Goal: Task Accomplishment & Management: Use online tool/utility

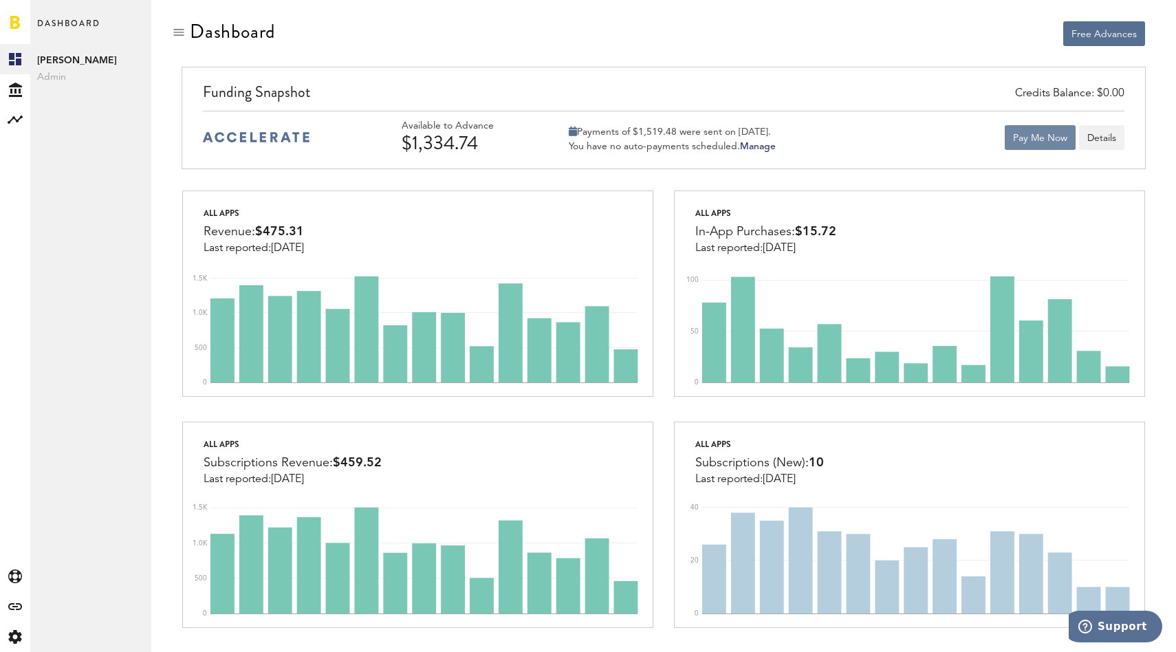
click at [1007, 129] on button "Pay Me Now" at bounding box center [1040, 137] width 71 height 25
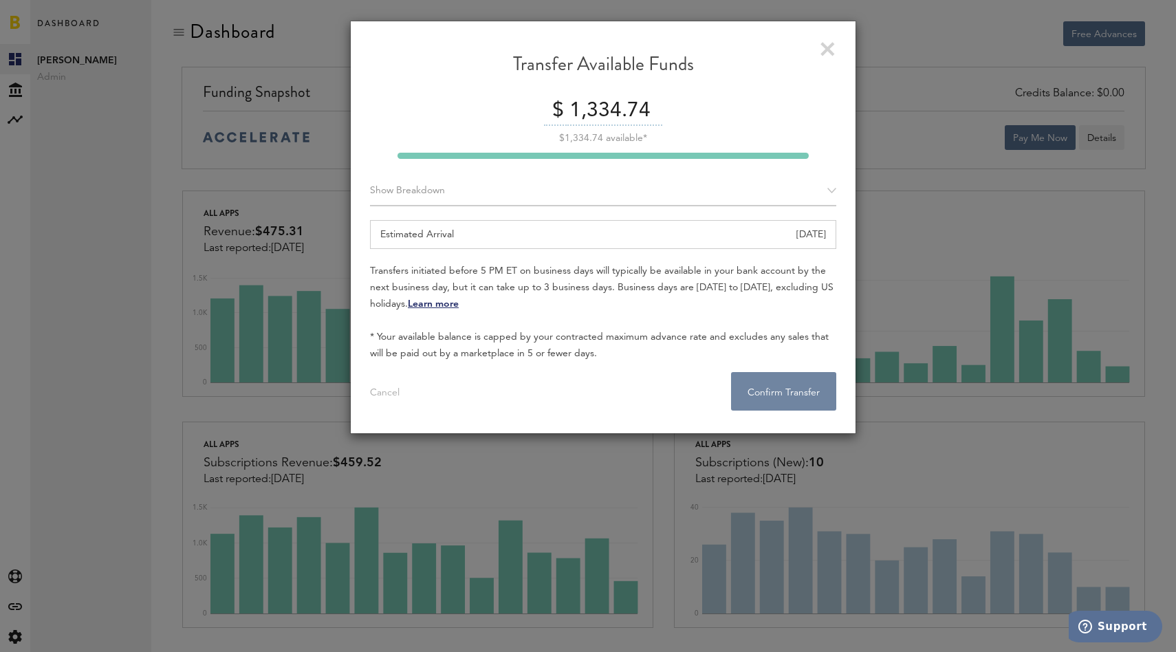
click at [757, 379] on button "Confirm Transfer . . ." at bounding box center [783, 391] width 105 height 39
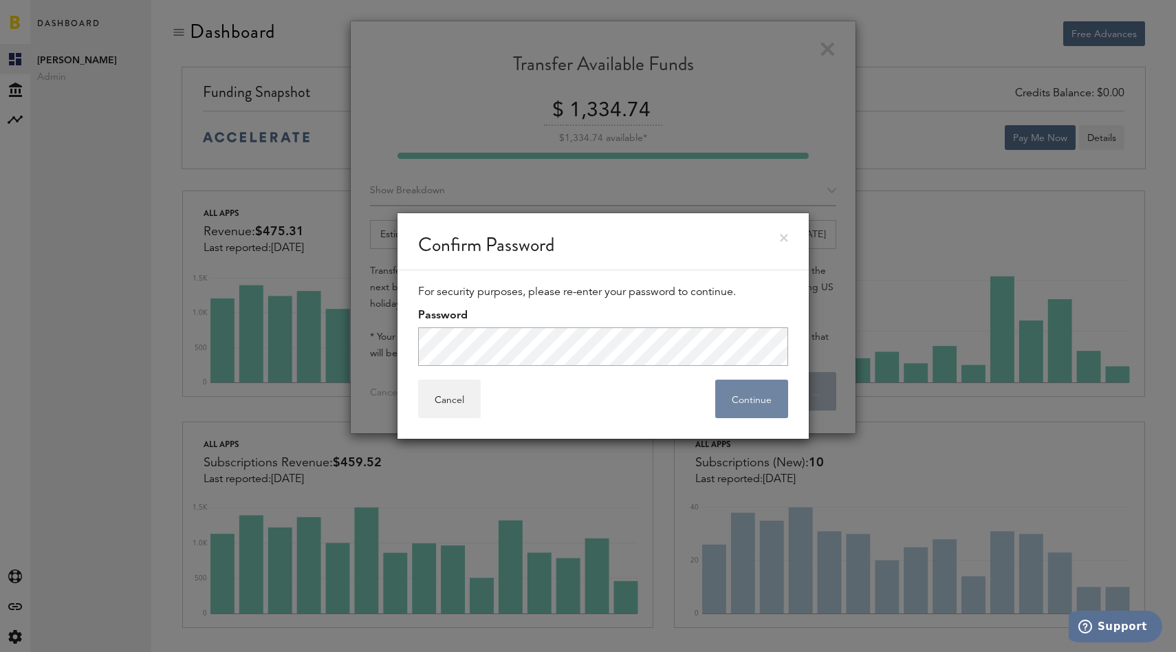
click at [744, 395] on button "Continue" at bounding box center [751, 399] width 73 height 39
